Goal: Navigation & Orientation: Find specific page/section

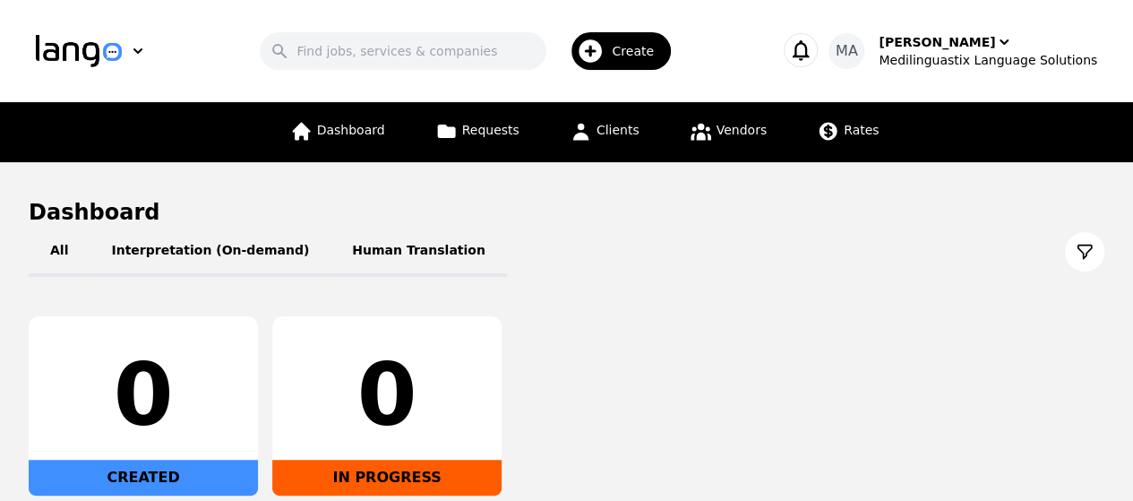
click at [791, 218] on h1 "Dashboard" at bounding box center [567, 212] width 1076 height 29
